Goal: Browse casually

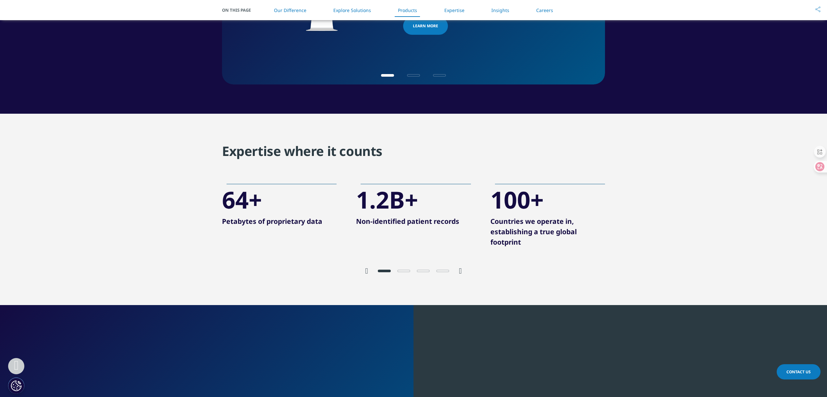
scroll to position [1228, 0]
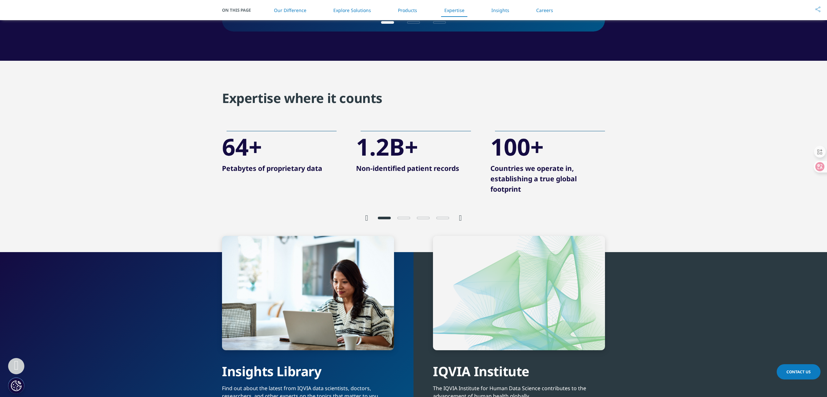
click at [363, 181] on div "64+ Petabytes of proprietary data 1.2B+ Non-identified patient records 100+ Cou…" at bounding box center [413, 164] width 383 height 70
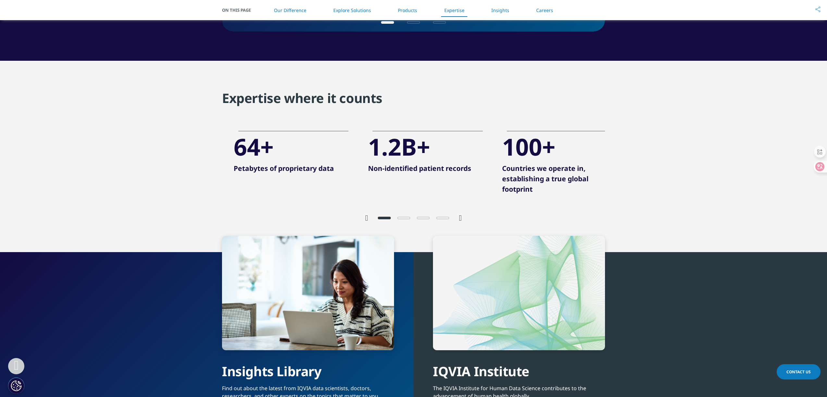
click at [386, 170] on p "Non-identified patient records" at bounding box center [425, 170] width 115 height 15
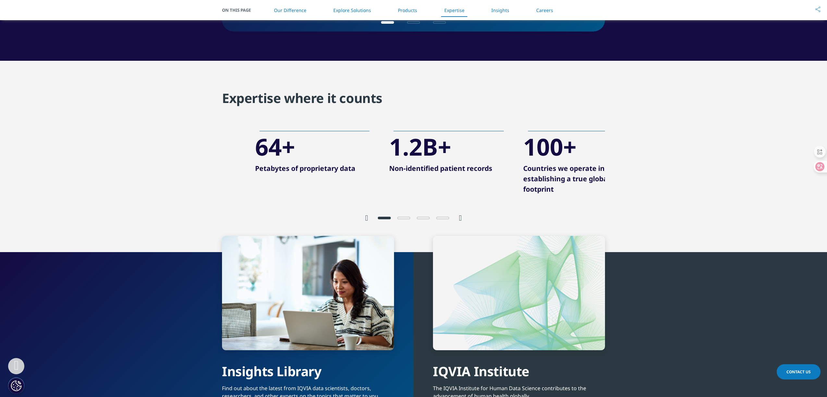
click at [86, 110] on section "Expertise where it counts 64+ Petabytes of proprietary data 1.2B+ Non-identifie…" at bounding box center [413, 157] width 827 height 192
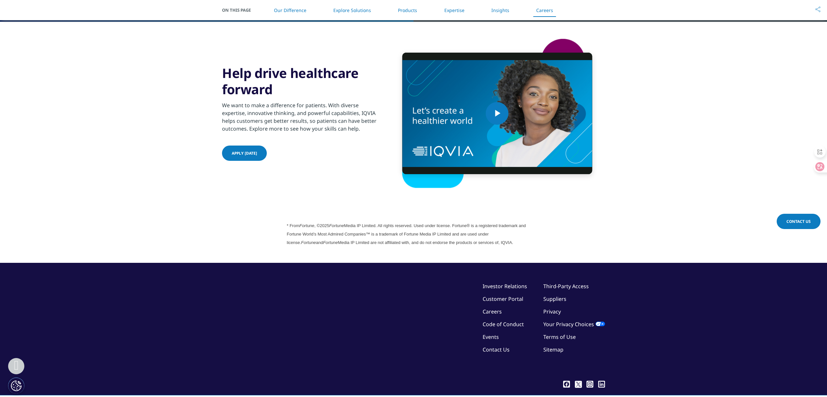
scroll to position [1707, 0]
